Goal: Communication & Community: Answer question/provide support

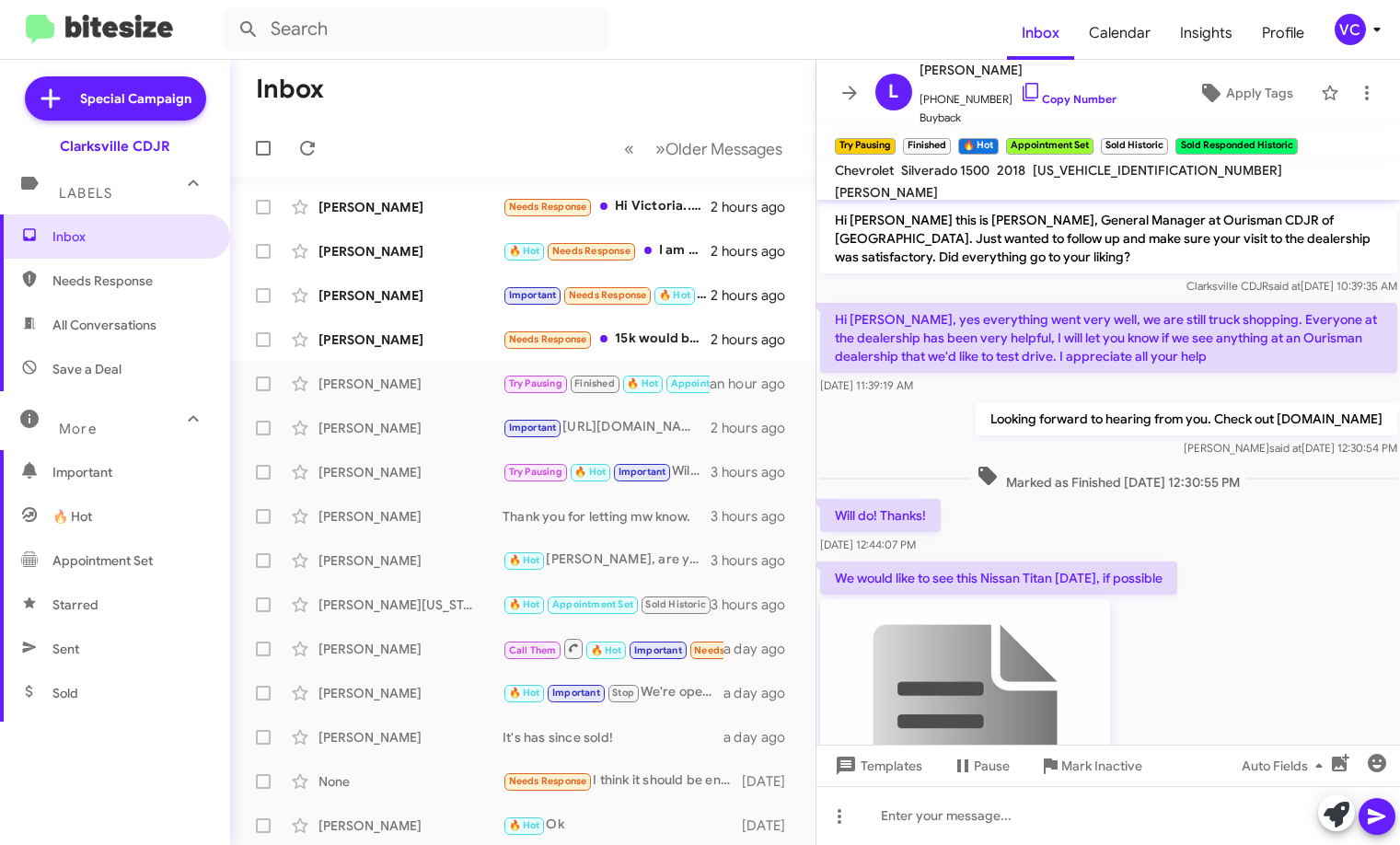
scroll to position [694, 0]
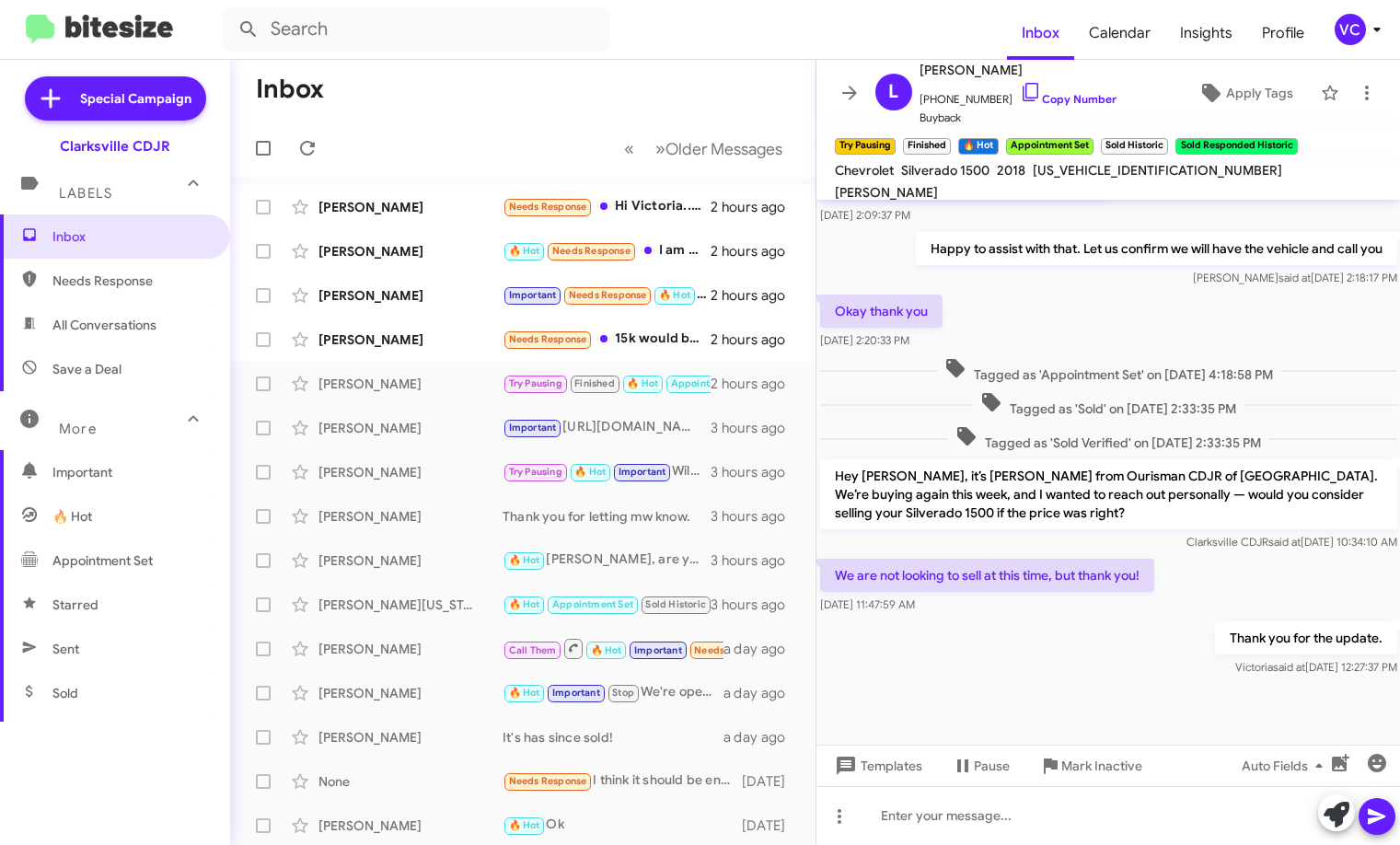
click at [520, 90] on mat-toolbar-row "Inbox" at bounding box center [522, 90] width 585 height 59
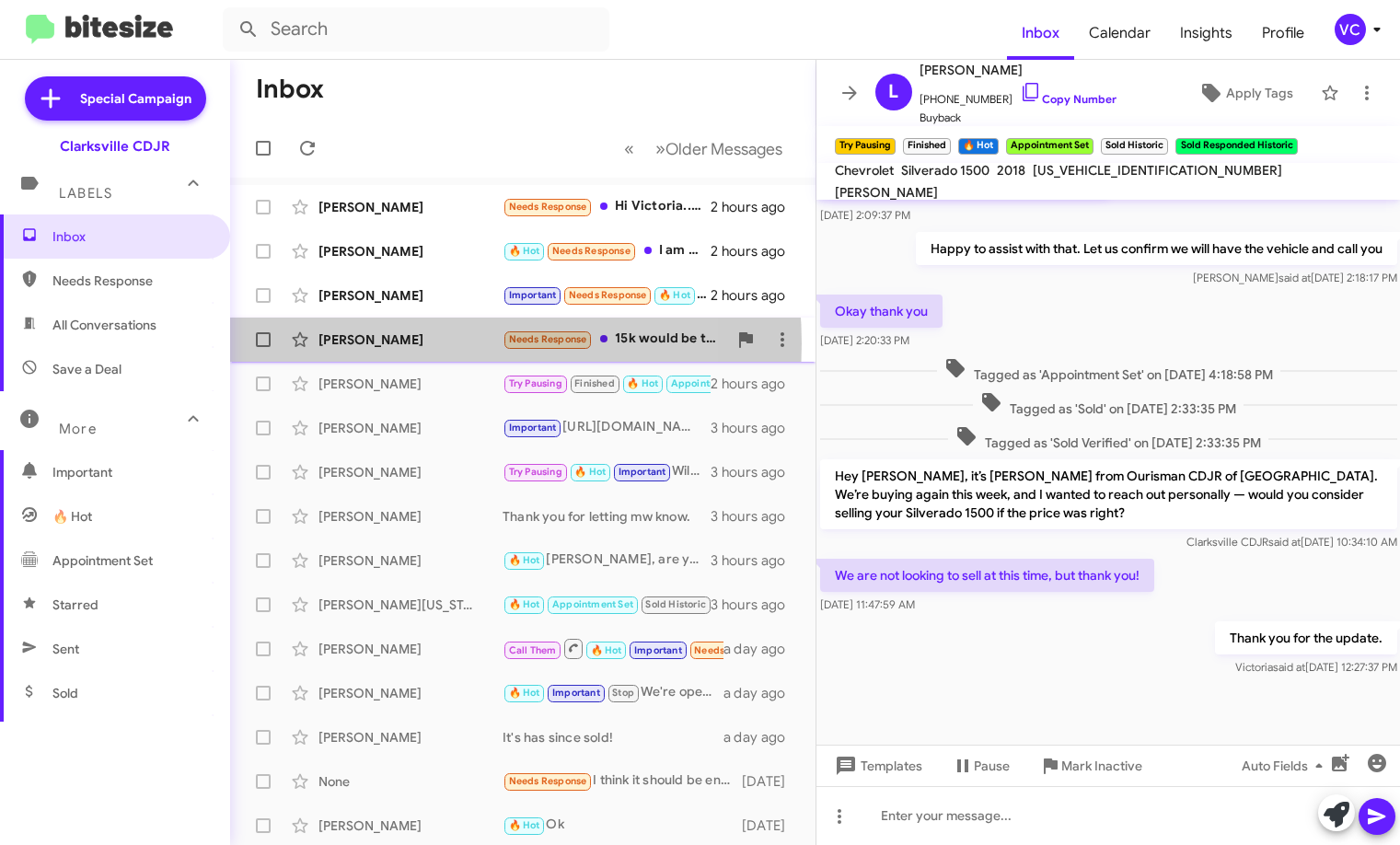
click at [408, 344] on div "[PERSON_NAME]" at bounding box center [410, 340] width 184 height 19
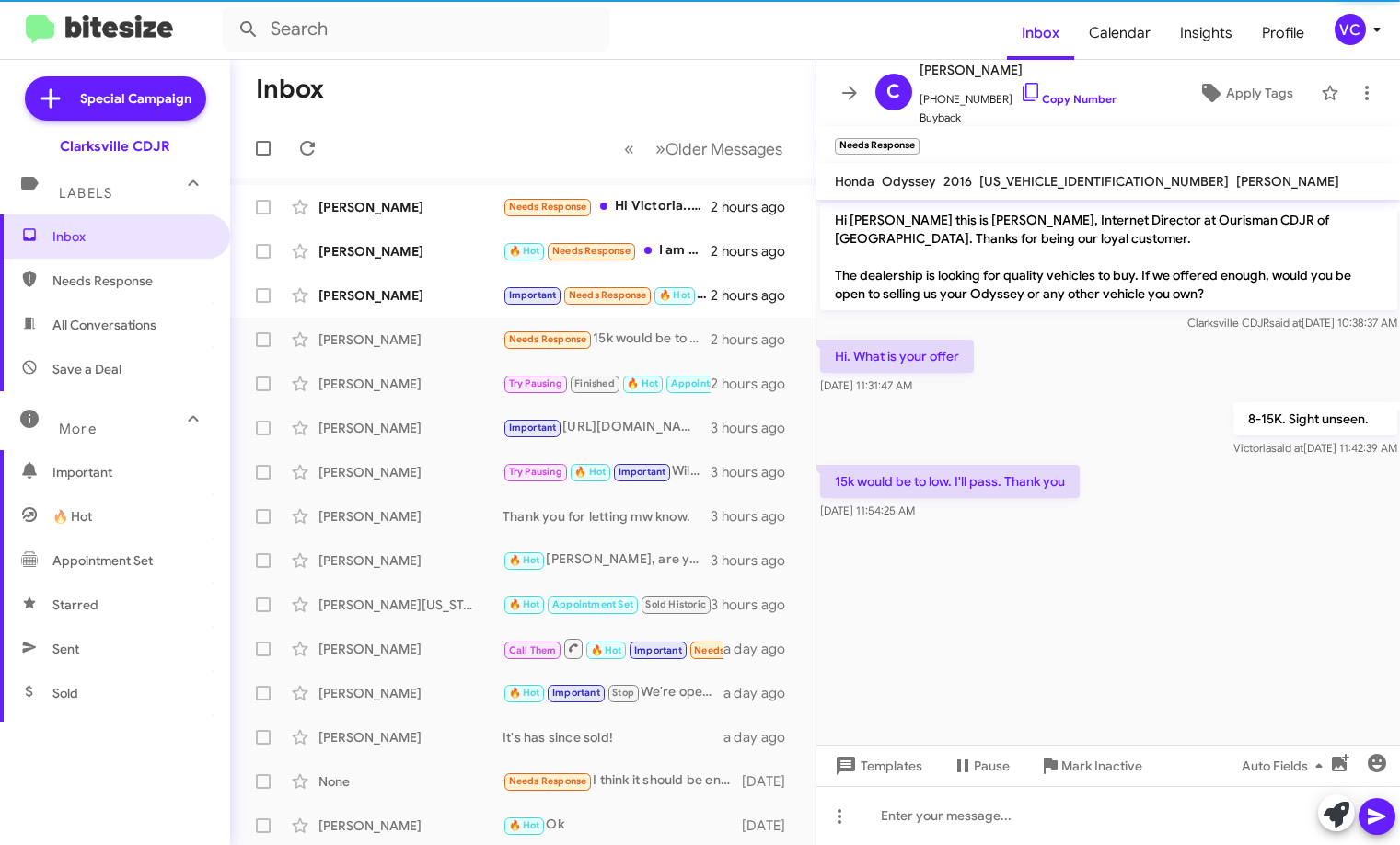
click at [1134, 584] on cdk-virtual-scroll-viewport "Hi [PERSON_NAME] this is [PERSON_NAME], Internet Director at Ourisman CDJR of […" at bounding box center [1108, 472] width 584 height 545
click at [1130, 430] on div "8-15K. Sight unseen. [PERSON_NAME] said at [DATE] 11:42:39 AM" at bounding box center [1108, 429] width 584 height 62
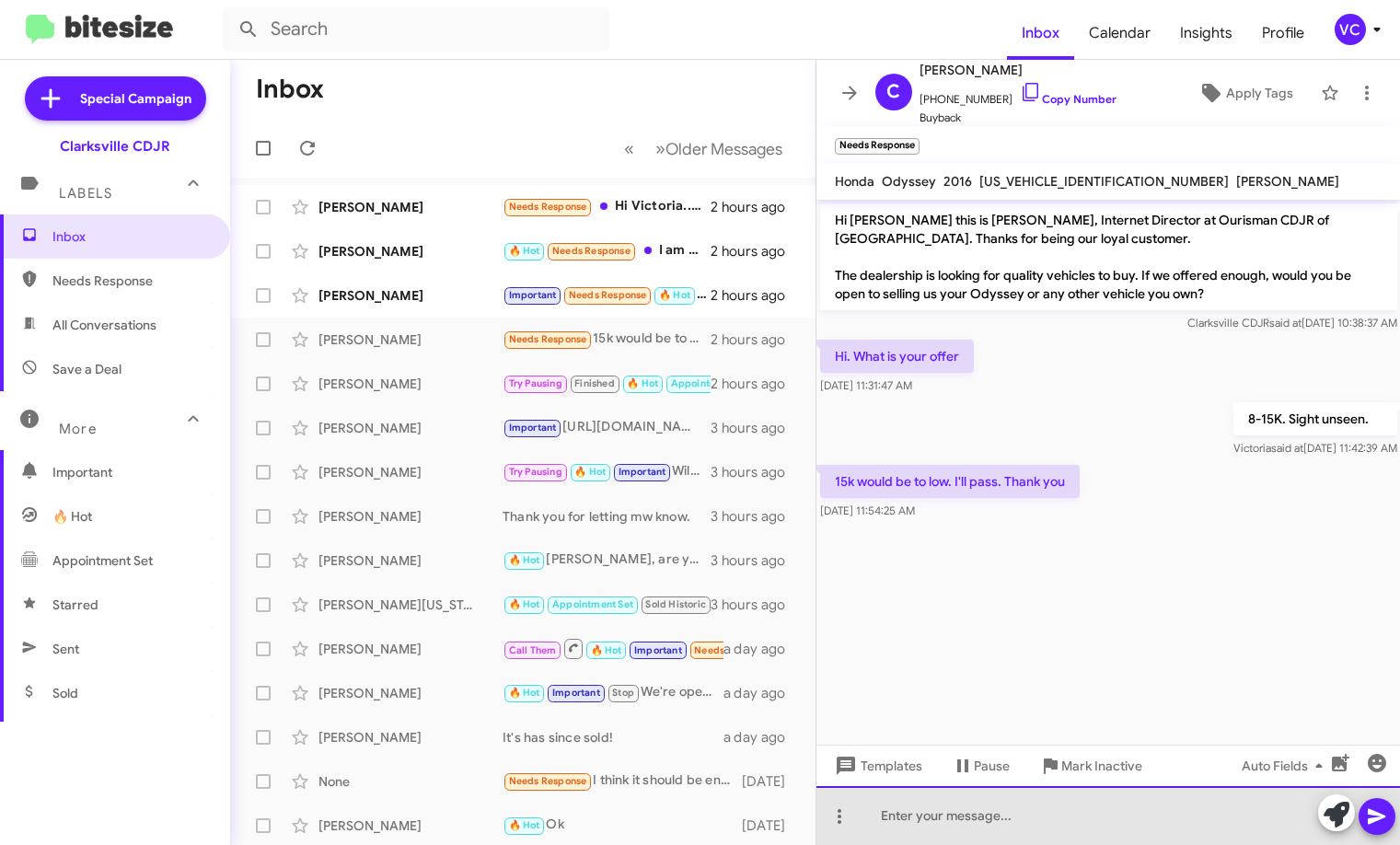
click at [964, 827] on div at bounding box center [1108, 815] width 584 height 59
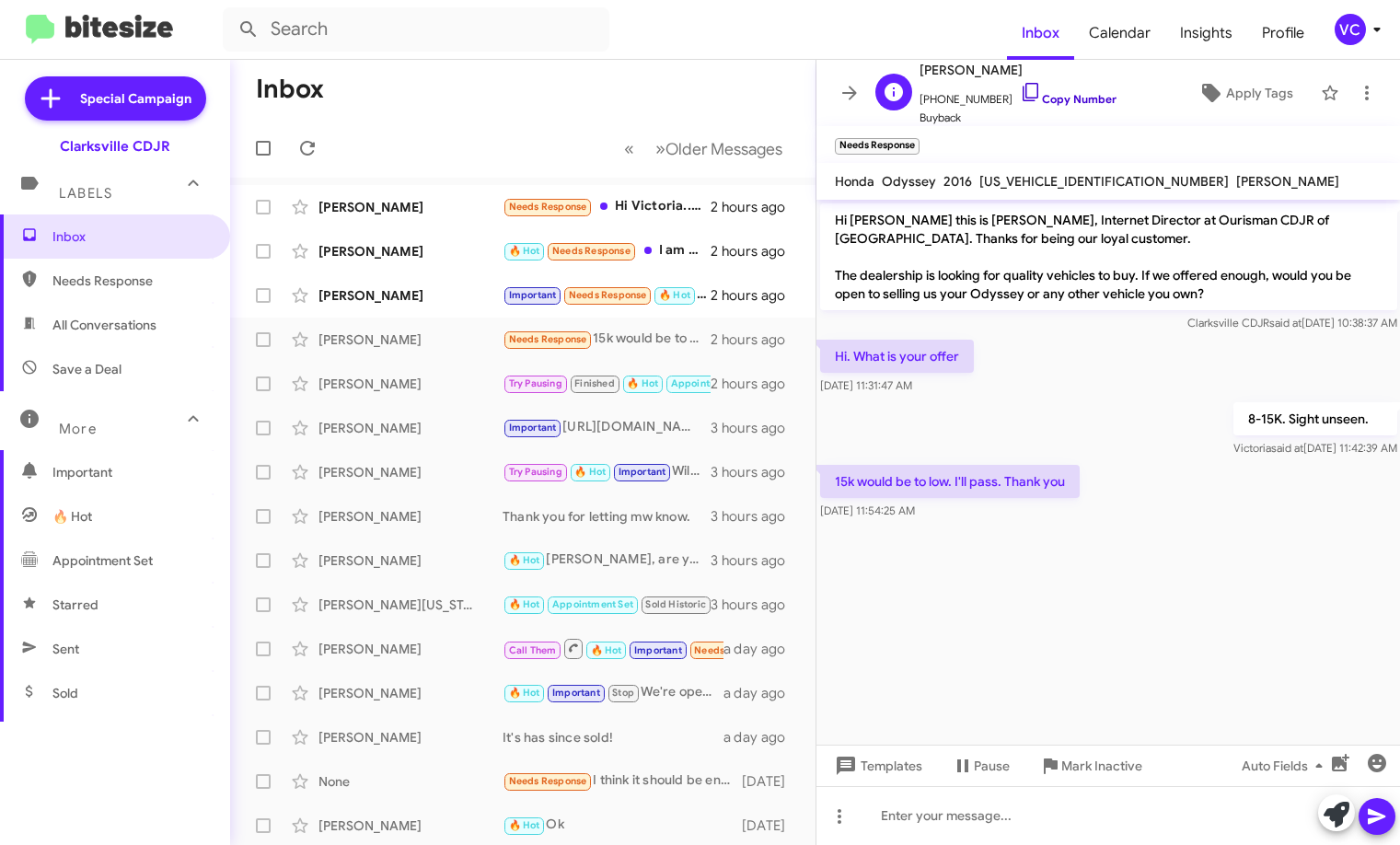
click at [1061, 100] on link "Copy Number" at bounding box center [1068, 99] width 97 height 14
click at [912, 831] on div at bounding box center [1108, 815] width 584 height 59
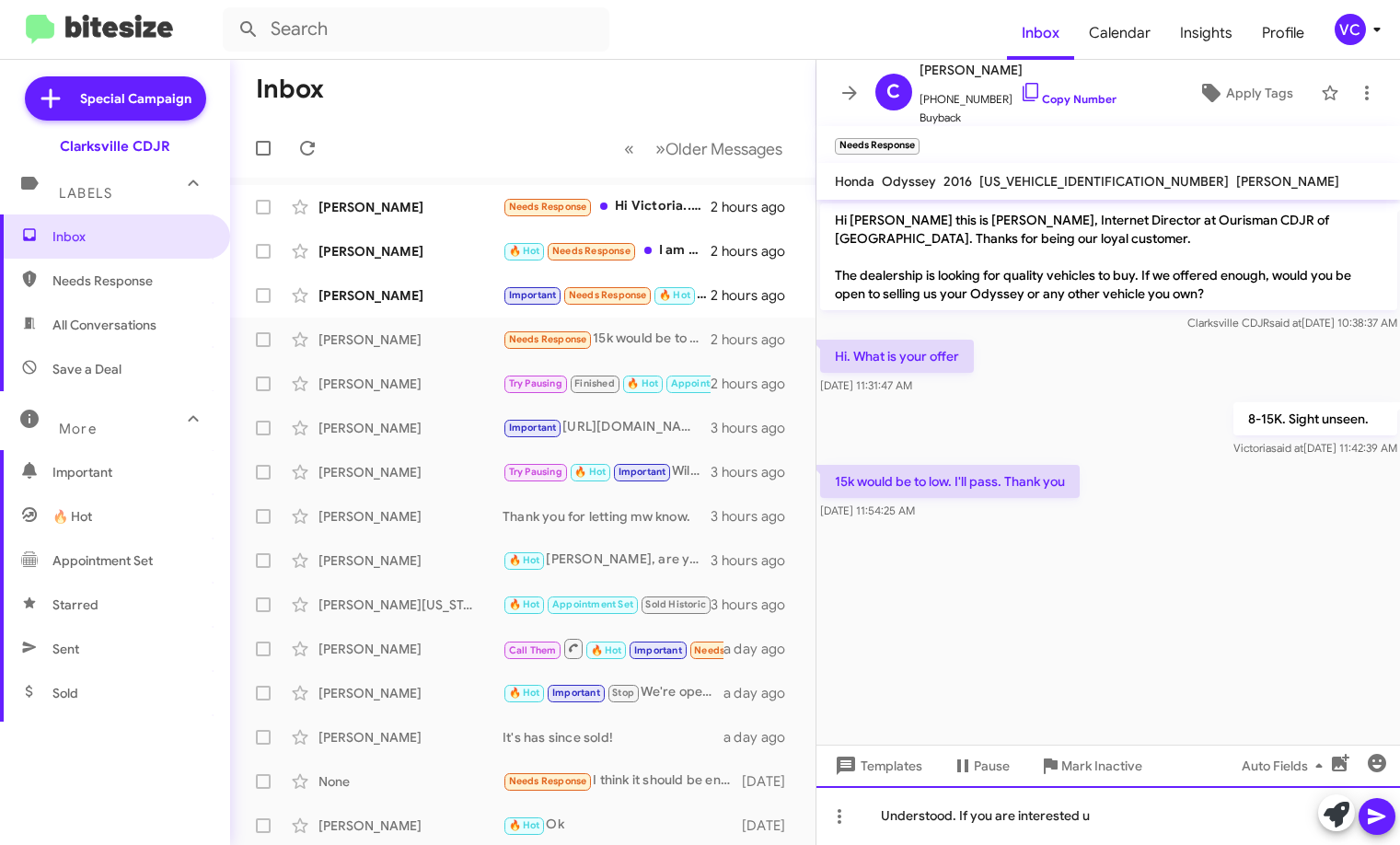
click at [1151, 813] on div "Understood. If you are interested u" at bounding box center [1108, 815] width 584 height 59
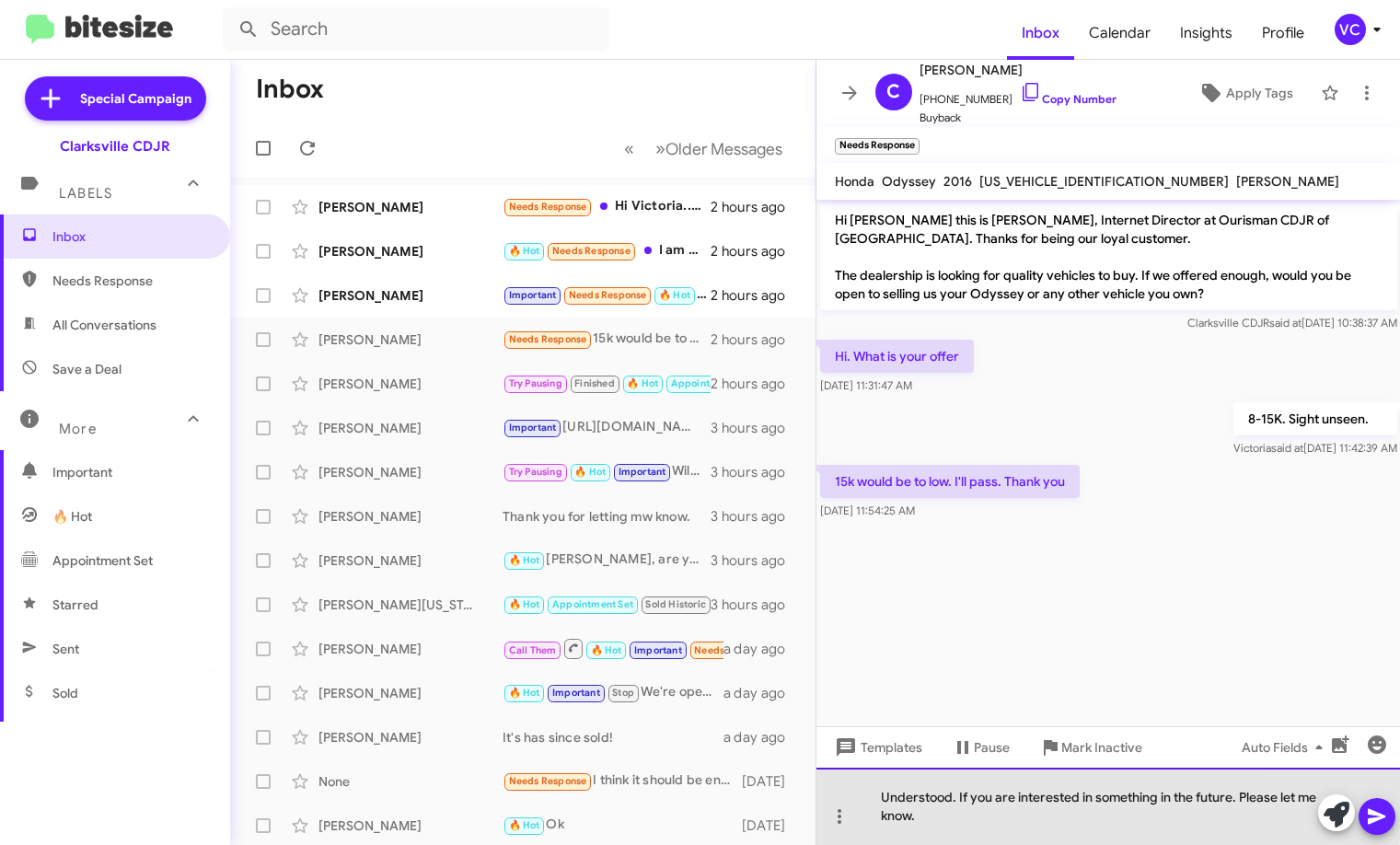
click at [980, 802] on div "Understood. If you are interested in something in the future. Please let me kno…" at bounding box center [1108, 807] width 584 height 77
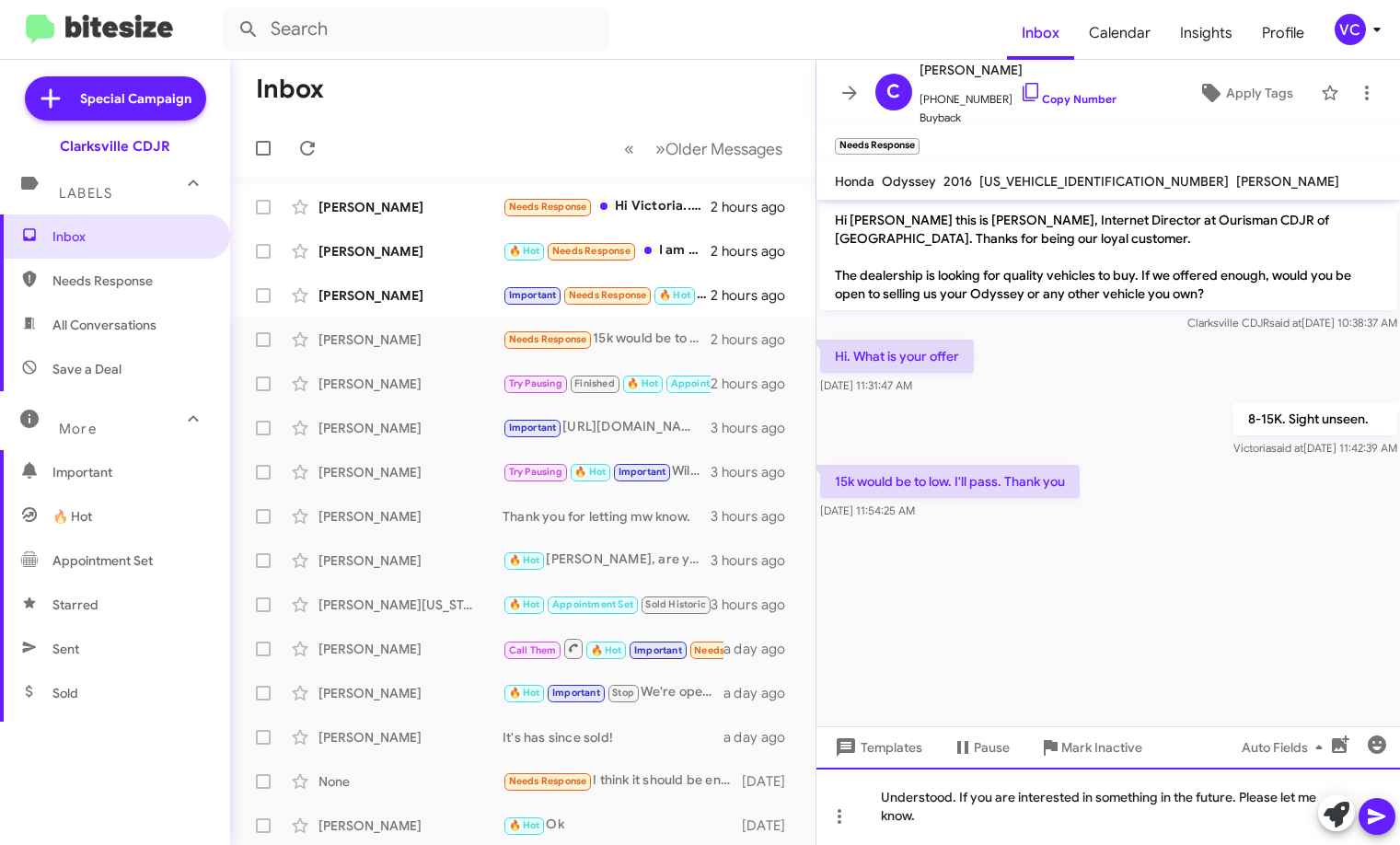
click at [995, 812] on div "Understood. If you are interested in something in the future. Please let me kno…" at bounding box center [1108, 807] width 584 height 77
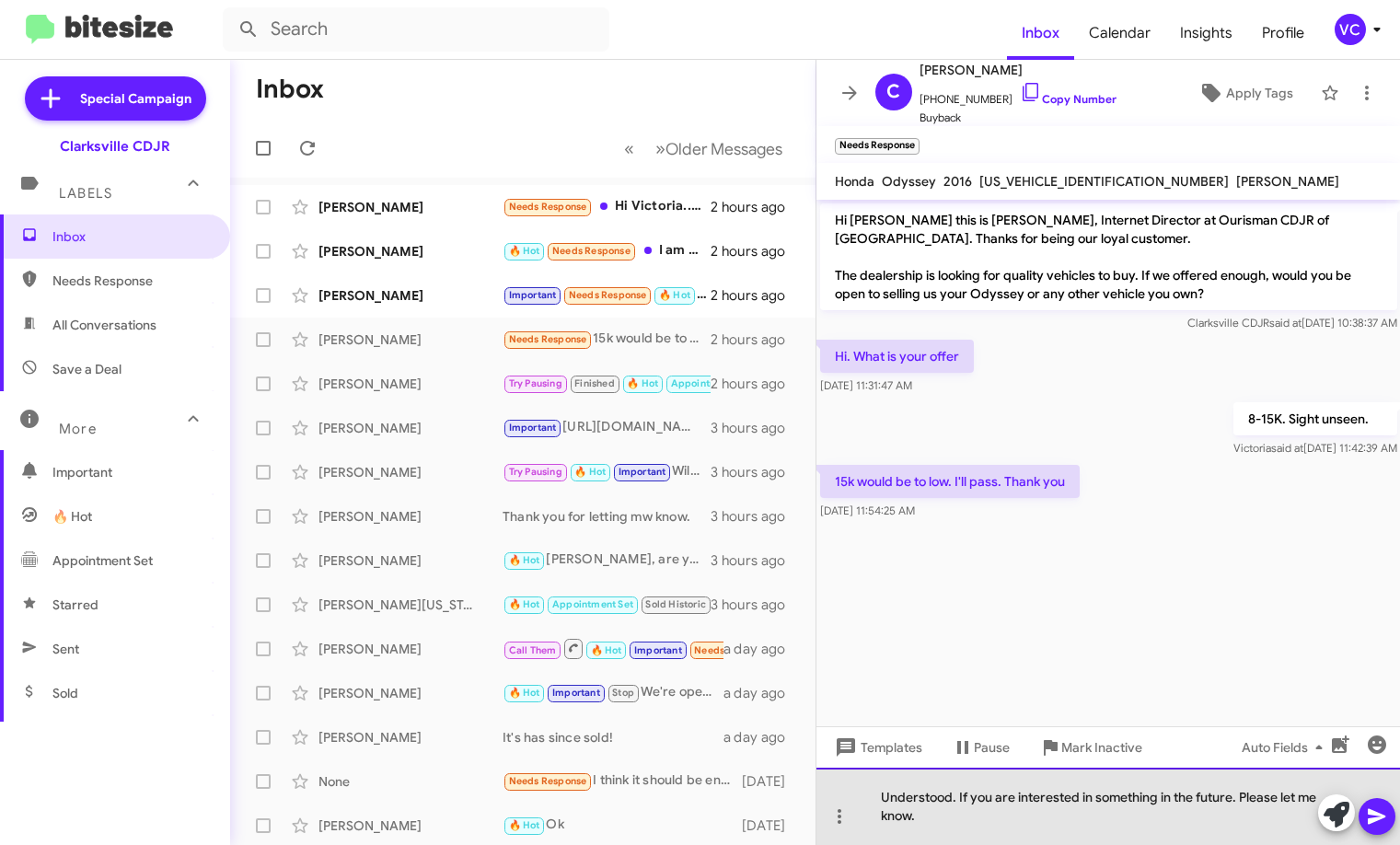
click at [1004, 813] on div "Understood. If you are interested in something in the future. Please let me kno…" at bounding box center [1108, 807] width 584 height 77
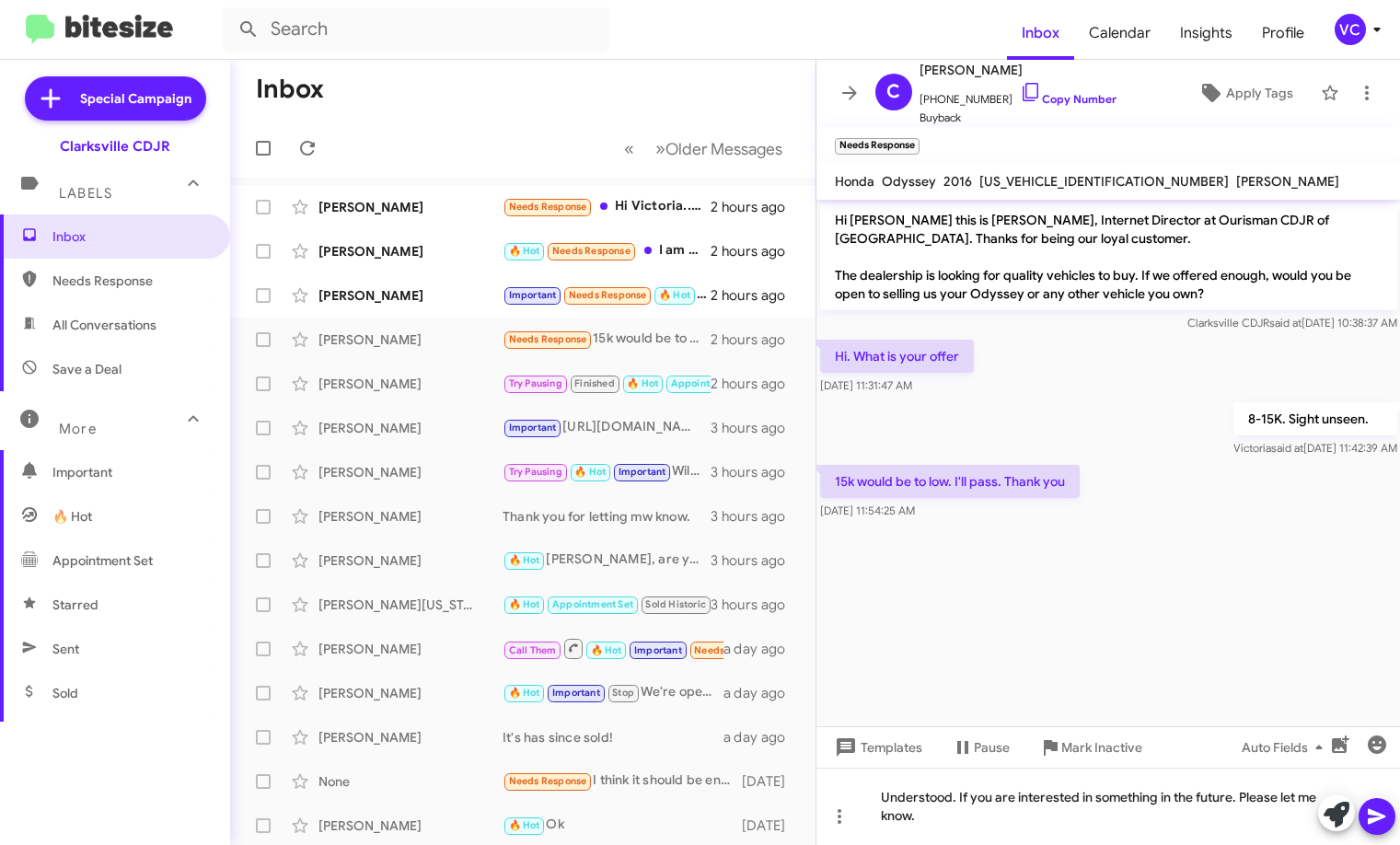
click at [1377, 817] on icon at bounding box center [1376, 817] width 18 height 16
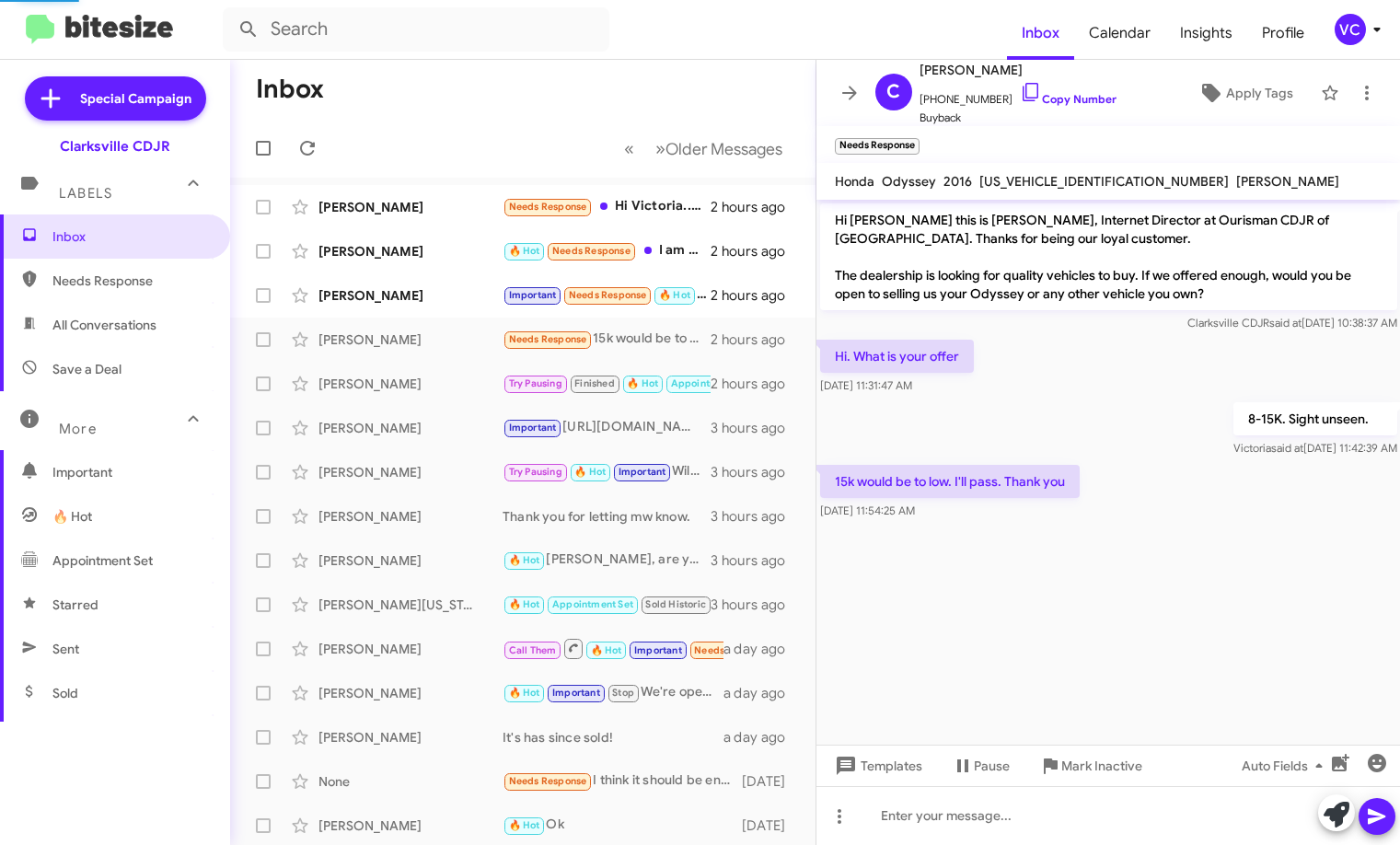
click at [1050, 423] on div "8-15K. Sight unseen. [PERSON_NAME] said at [DATE] 11:42:39 AM" at bounding box center [1108, 429] width 584 height 62
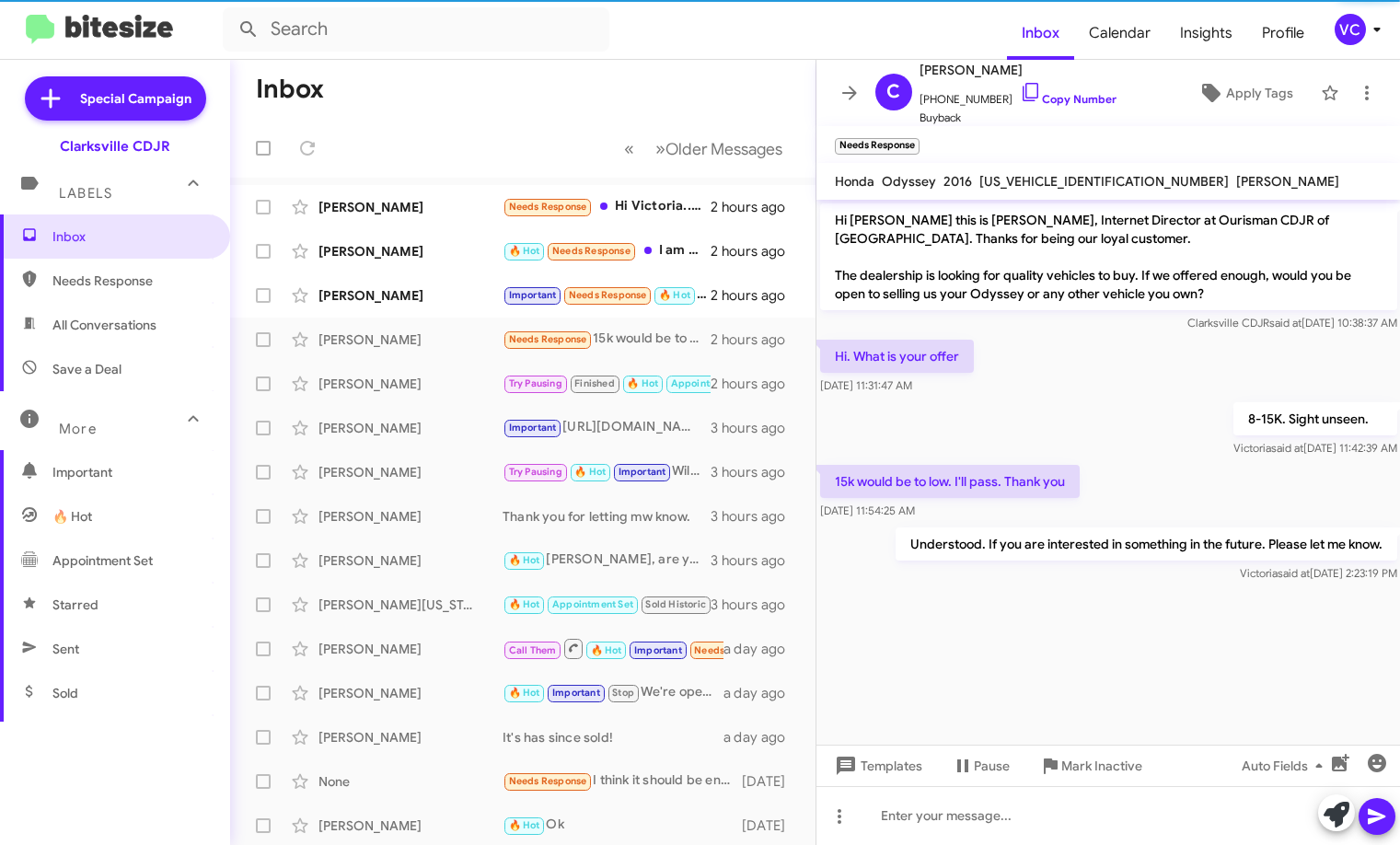
click at [475, 103] on mat-toolbar-row "Inbox" at bounding box center [522, 90] width 585 height 59
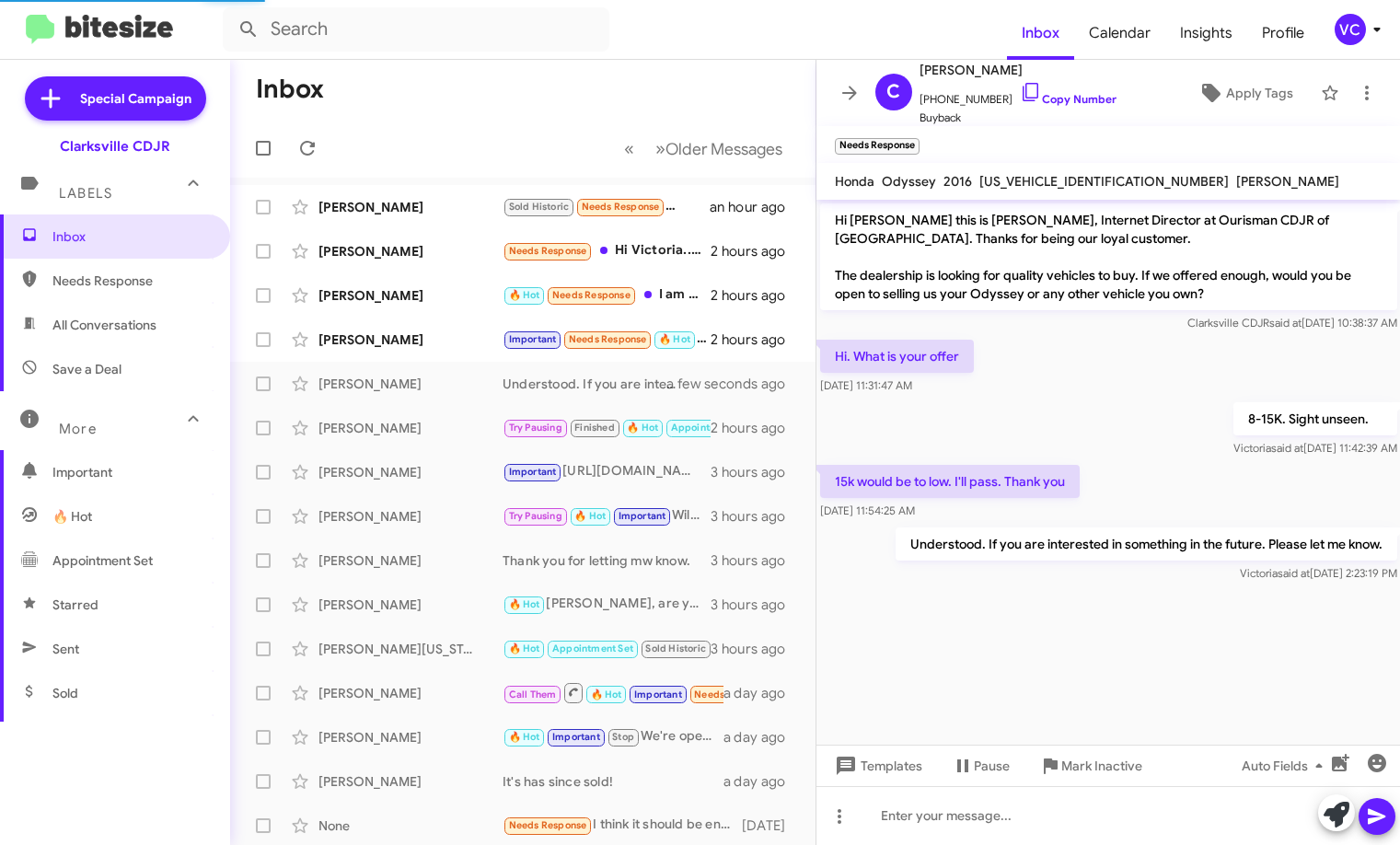
click at [441, 97] on mat-toolbar-row "Inbox" at bounding box center [522, 90] width 585 height 59
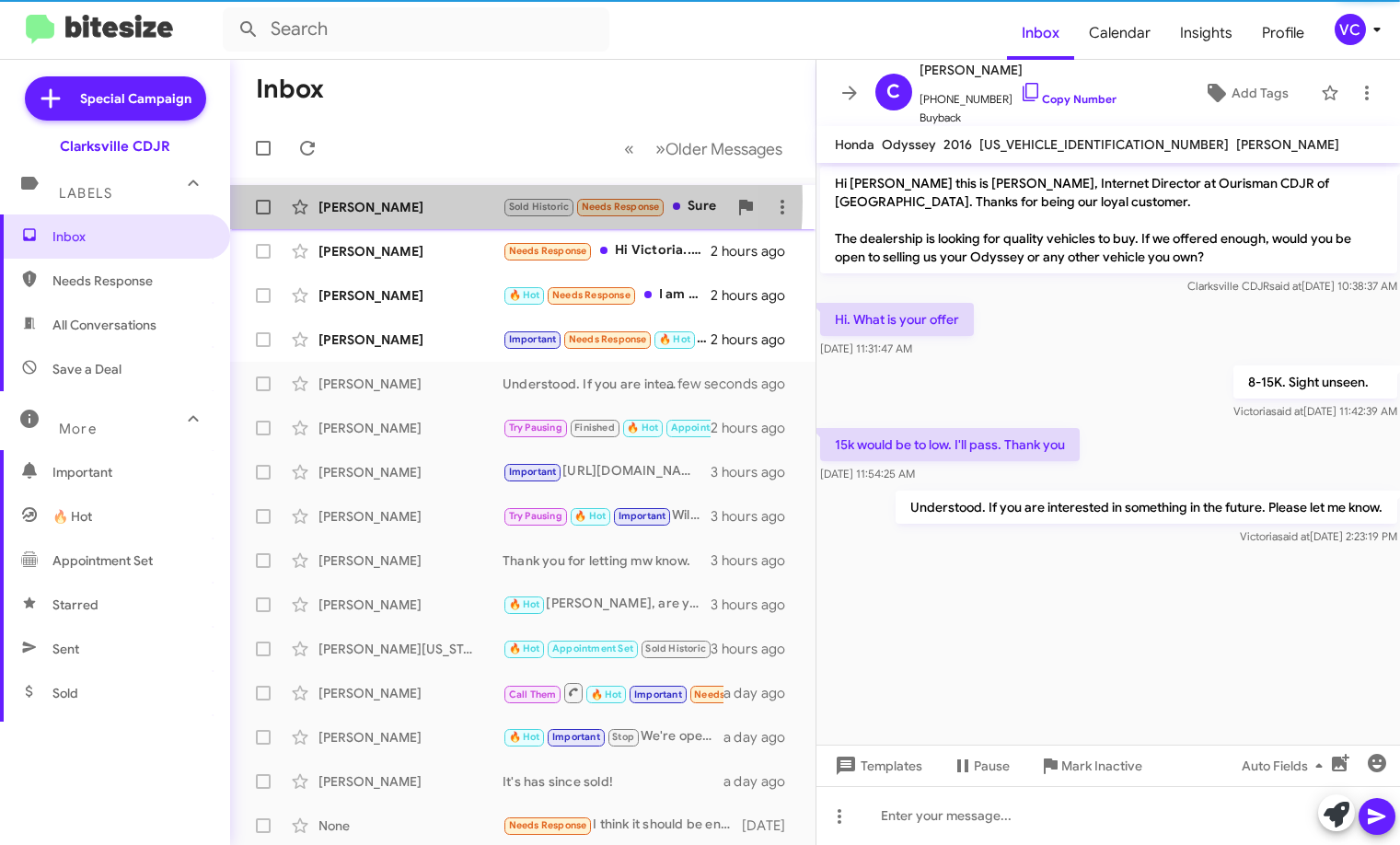
click at [429, 201] on div "[PERSON_NAME]" at bounding box center [410, 207] width 184 height 19
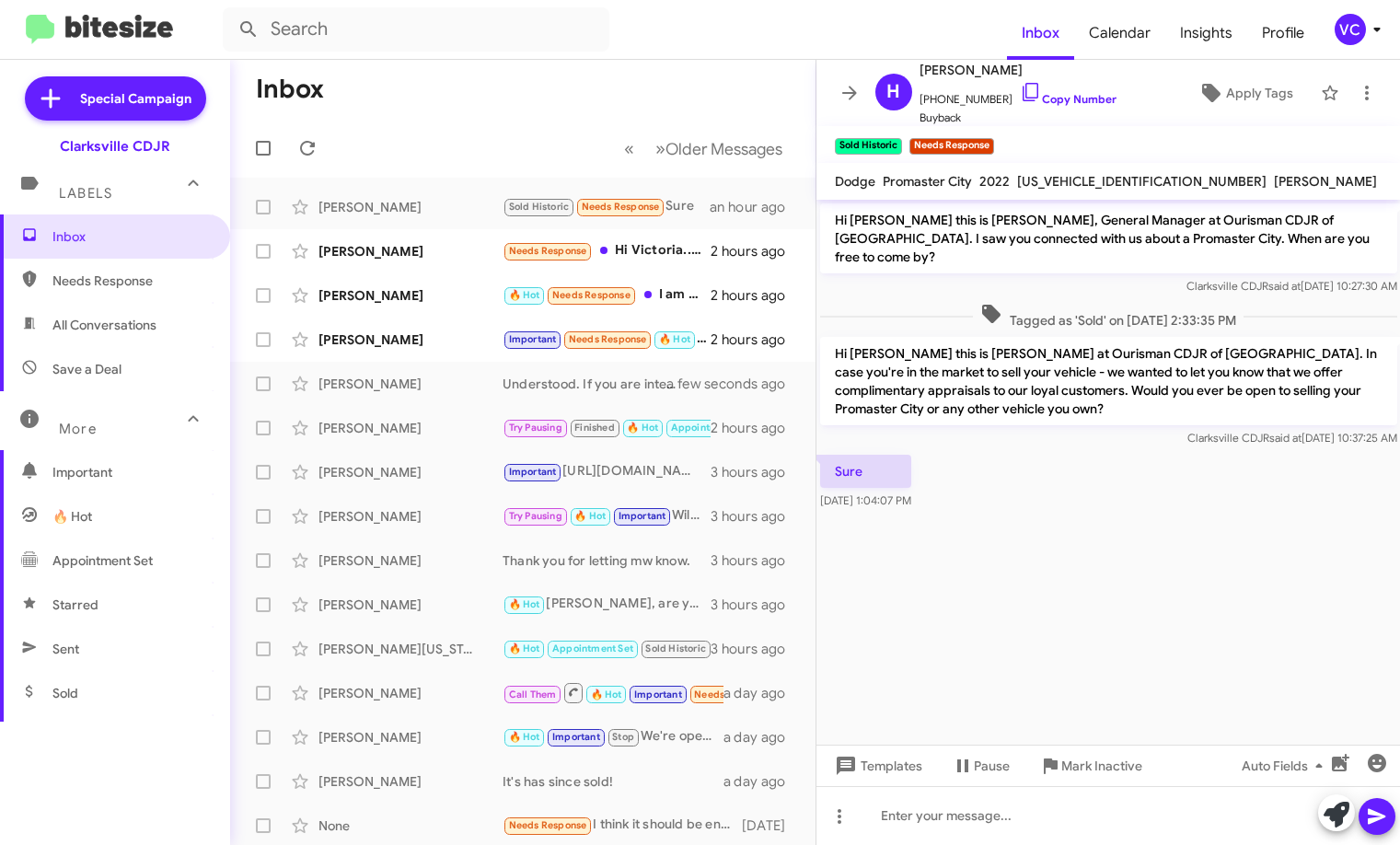
click at [1145, 582] on cdk-virtual-scroll-viewport "Hi [PERSON_NAME] this is [PERSON_NAME], General Manager at Ourisman CDJR of [GE…" at bounding box center [1108, 472] width 584 height 545
click at [1140, 523] on cdk-virtual-scroll-viewport "Hi [PERSON_NAME] this is [PERSON_NAME], General Manager at Ourisman CDJR of [GE…" at bounding box center [1108, 472] width 584 height 545
click at [1071, 592] on cdk-virtual-scroll-viewport "Hi [PERSON_NAME] this is [PERSON_NAME], General Manager at Ourisman CDJR of [GE…" at bounding box center [1108, 472] width 584 height 545
click at [1057, 581] on cdk-virtual-scroll-viewport "Hi [PERSON_NAME] this is [PERSON_NAME], General Manager at Ourisman CDJR of [GE…" at bounding box center [1108, 472] width 584 height 545
